Goal: Task Accomplishment & Management: Manage account settings

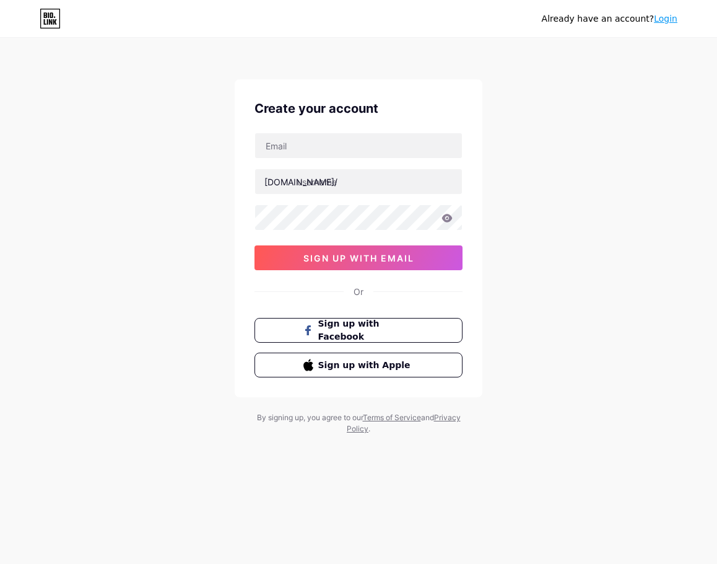
click at [421, 380] on div "Create your account [DOMAIN_NAME]/ 0cAFcWeA4AtbkrtDVfp0EIapTY6L0aTYwjlj92gPi_YZ…" at bounding box center [359, 238] width 248 height 318
click at [672, 11] on div "Already have an account? Login" at bounding box center [610, 19] width 136 height 20
click at [671, 15] on link "Login" at bounding box center [666, 19] width 24 height 10
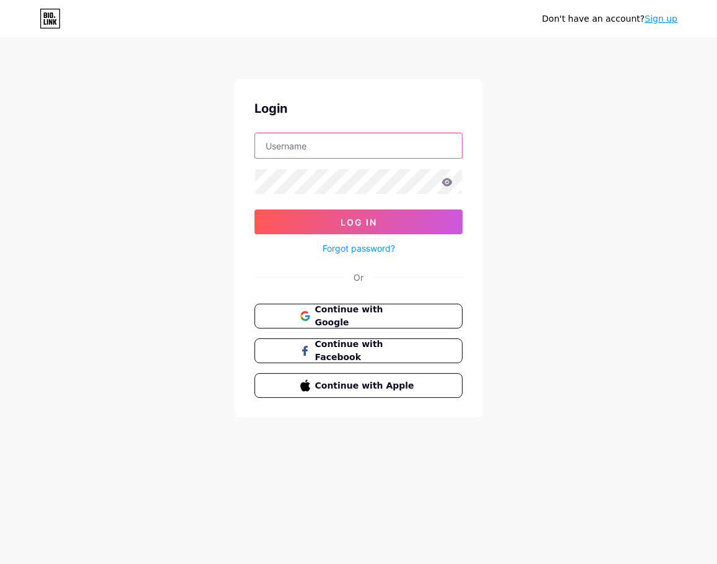
click at [304, 145] on input "text" at bounding box center [358, 145] width 207 height 25
type input "[EMAIL_ADDRESS][DOMAIN_NAME]"
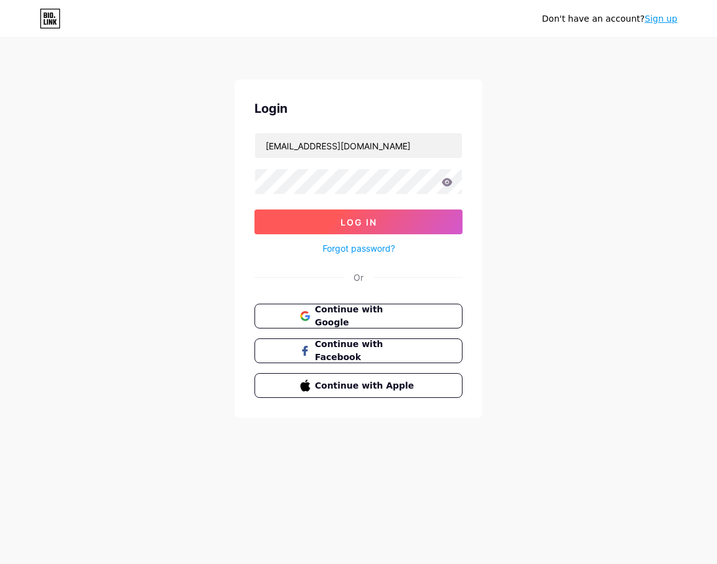
click at [347, 223] on span "Log In" at bounding box center [359, 222] width 37 height 11
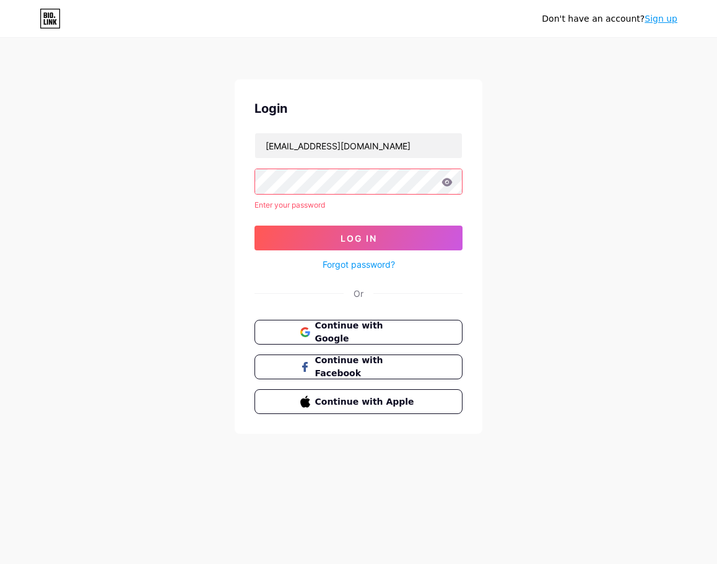
click at [349, 259] on link "Forgot password?" at bounding box center [359, 264] width 72 height 13
